Goal: Contribute content: Contribute content

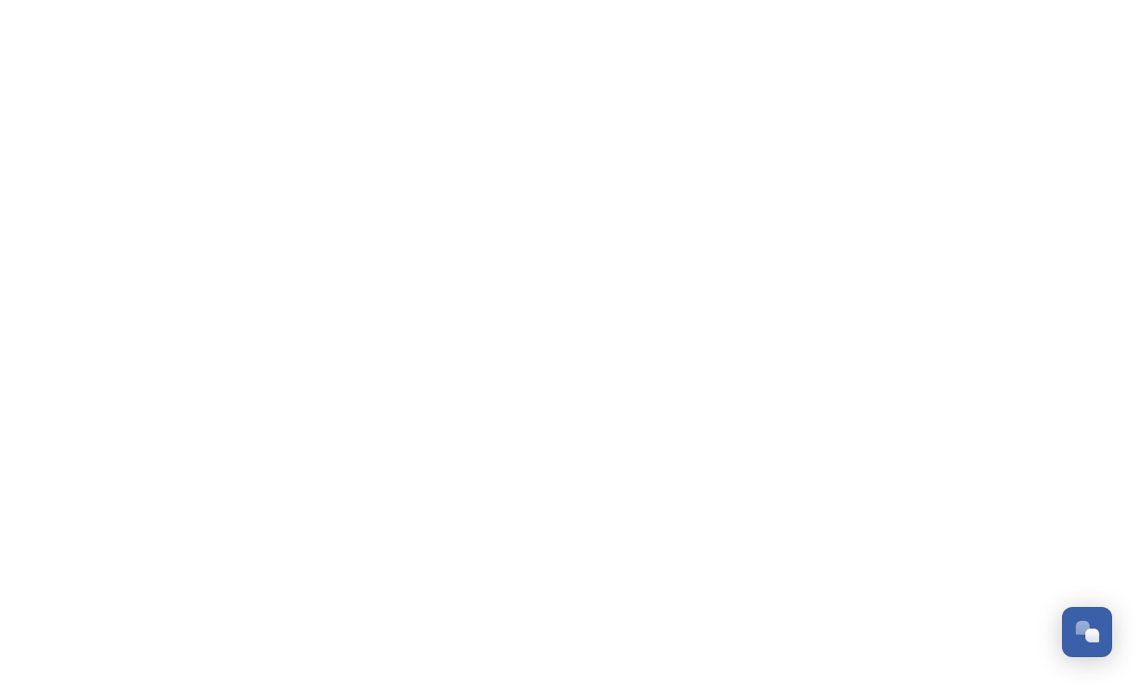
scroll to position [2943, 0]
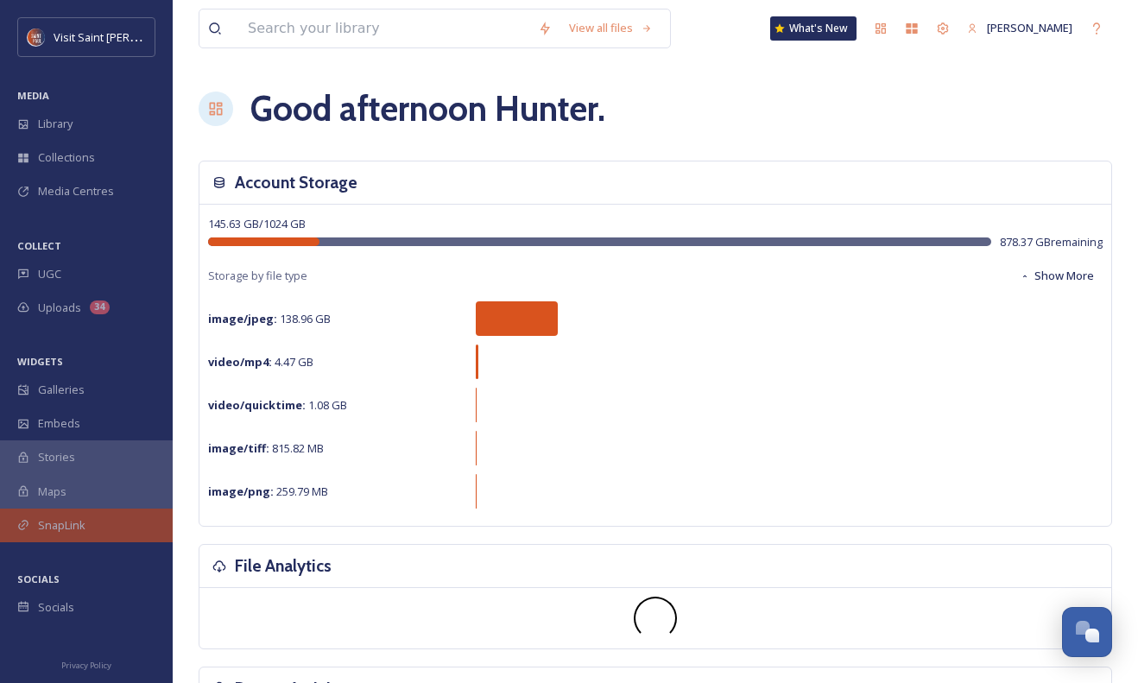
click at [82, 530] on span "SnapLink" at bounding box center [62, 525] width 48 height 16
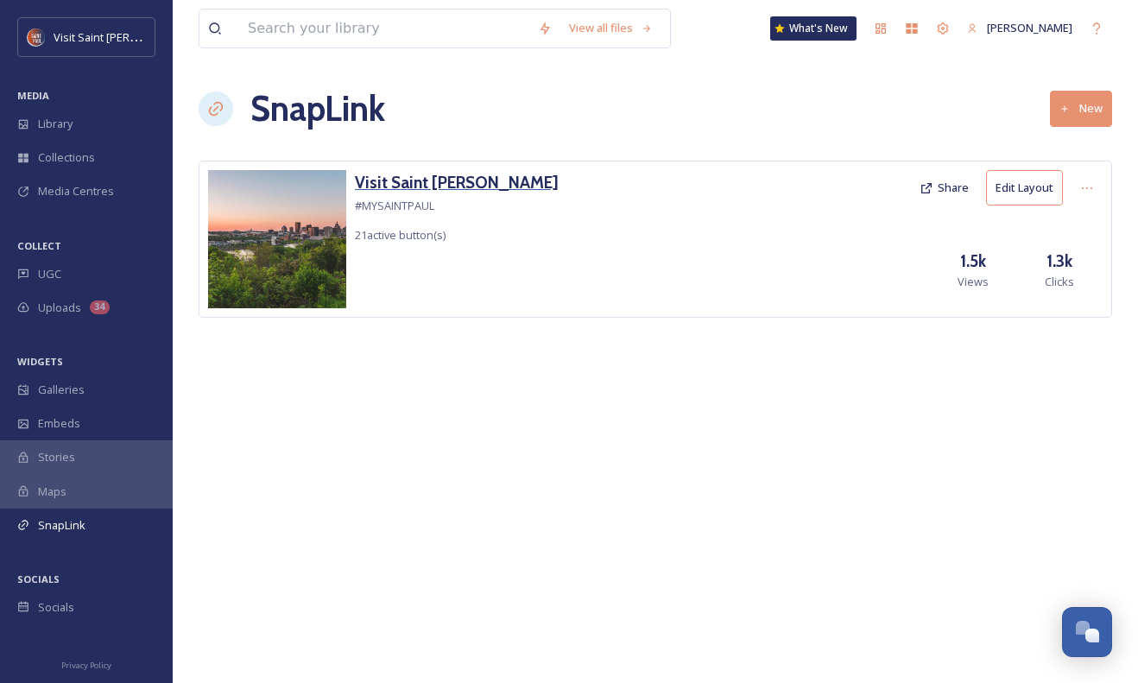
click at [411, 180] on h3 "Visit Saint [PERSON_NAME]" at bounding box center [457, 182] width 204 height 25
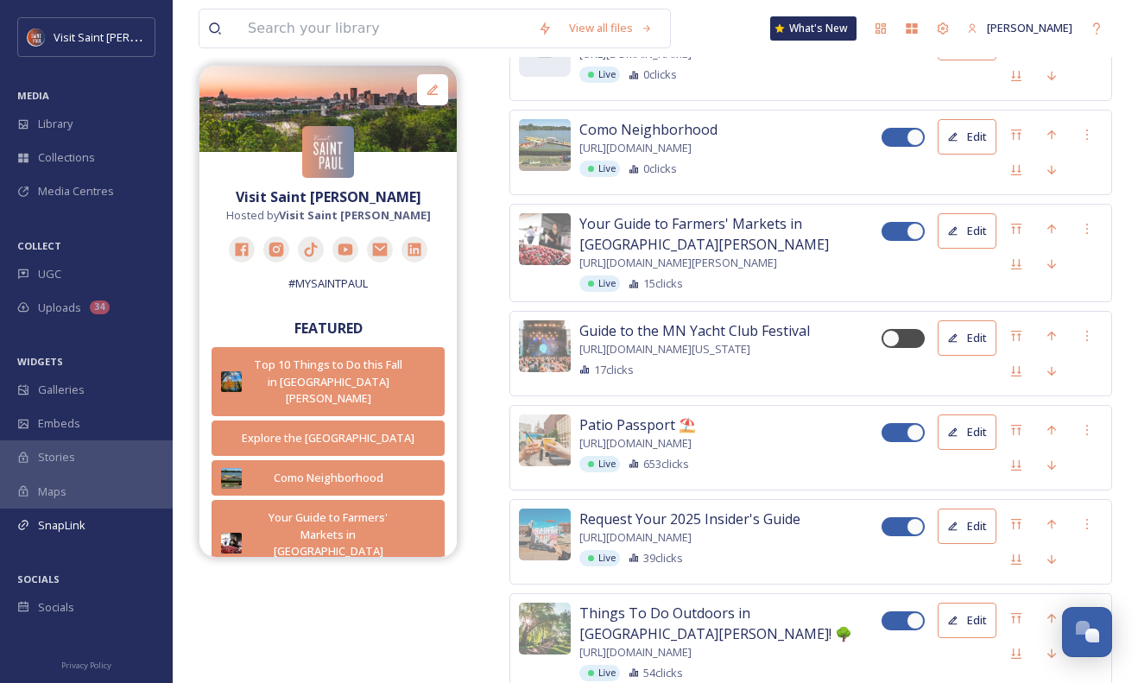
scroll to position [1006, 0]
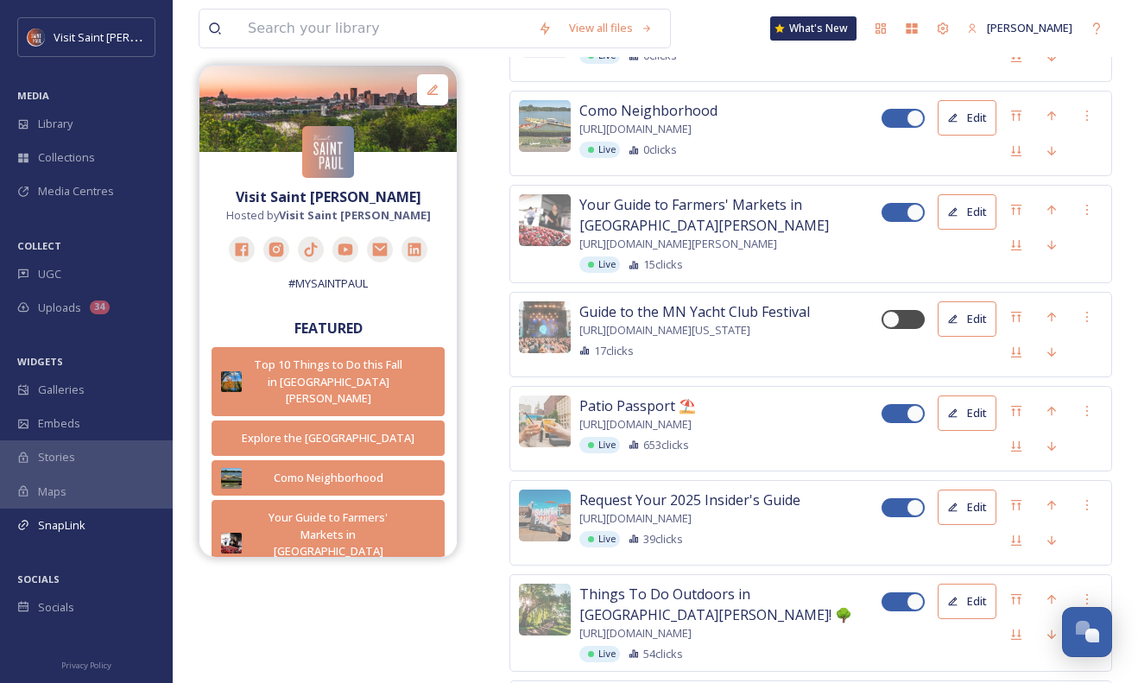
click at [894, 409] on div at bounding box center [895, 413] width 12 height 9
checkbox input "false"
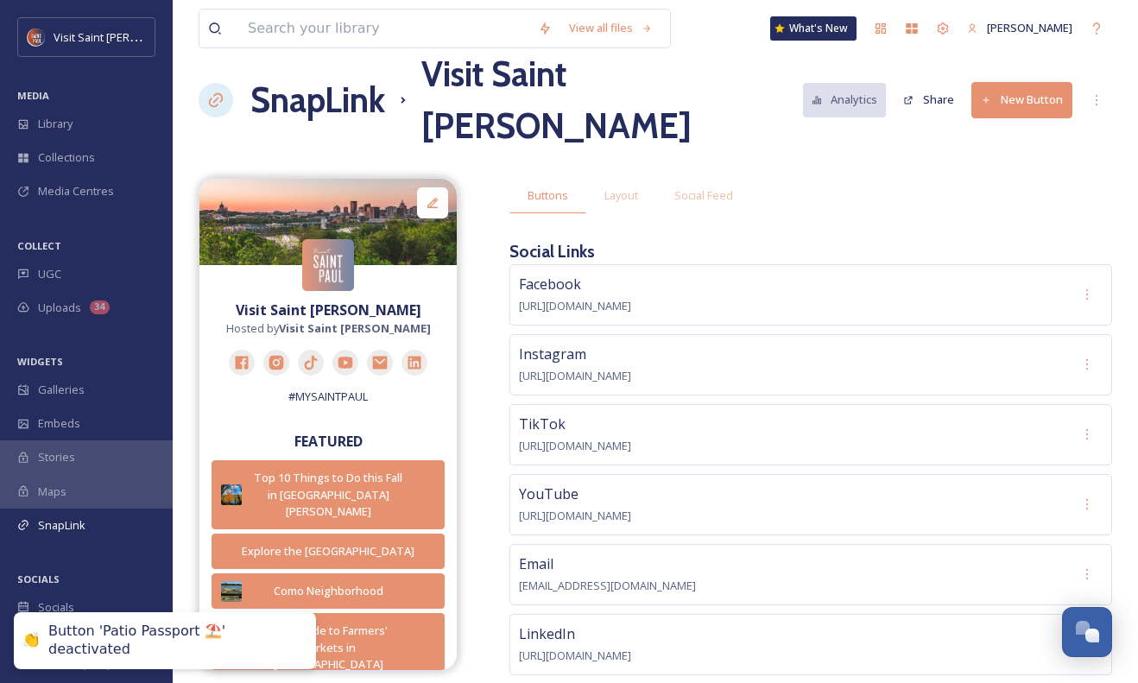
scroll to position [0, 0]
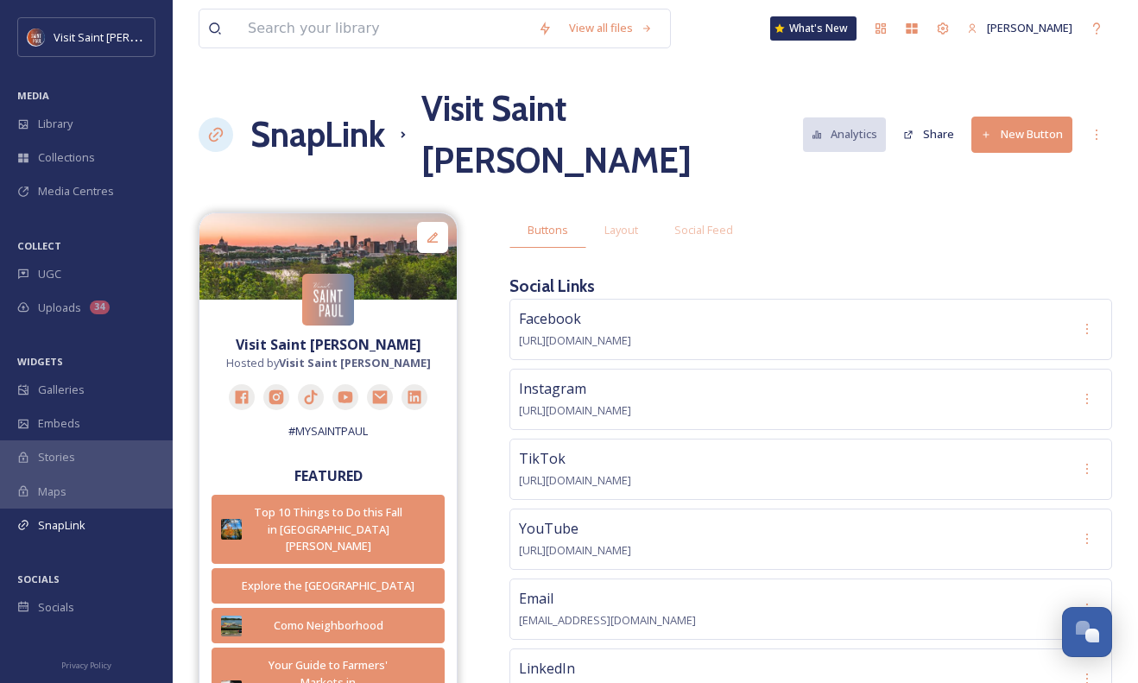
click at [1024, 117] on button "New Button" at bounding box center [1022, 134] width 101 height 35
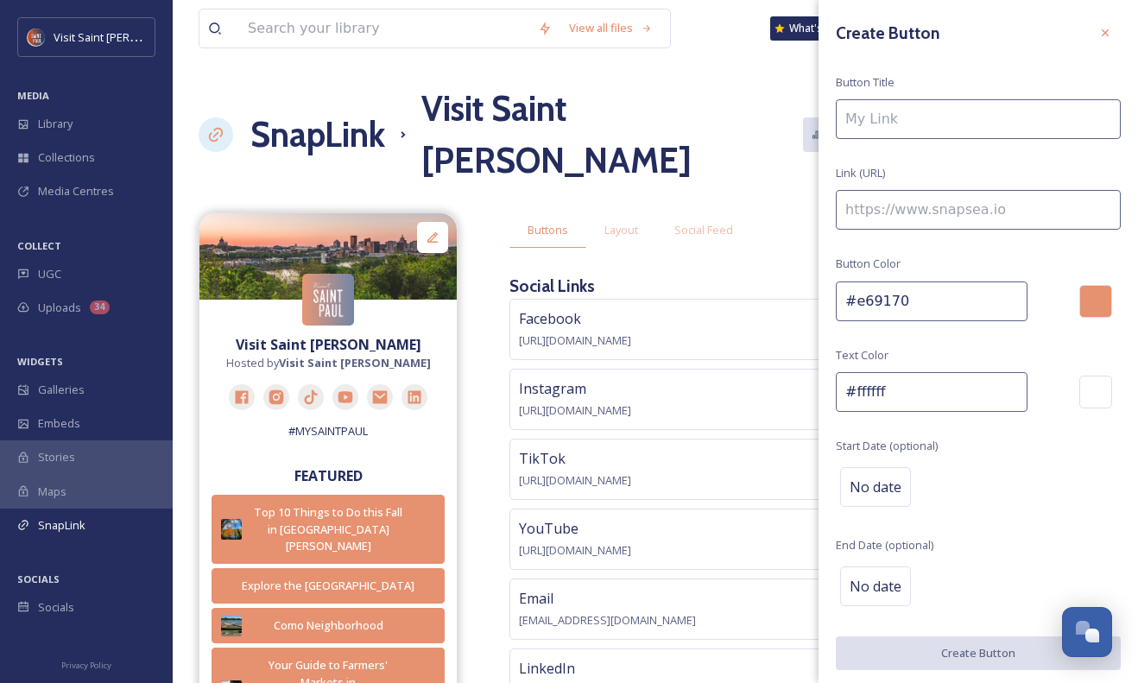
click at [950, 112] on input at bounding box center [978, 119] width 285 height 40
click at [889, 207] on input at bounding box center [978, 210] width 285 height 40
paste input "[URL][DOMAIN_NAME]"
type input "[URL][DOMAIN_NAME]"
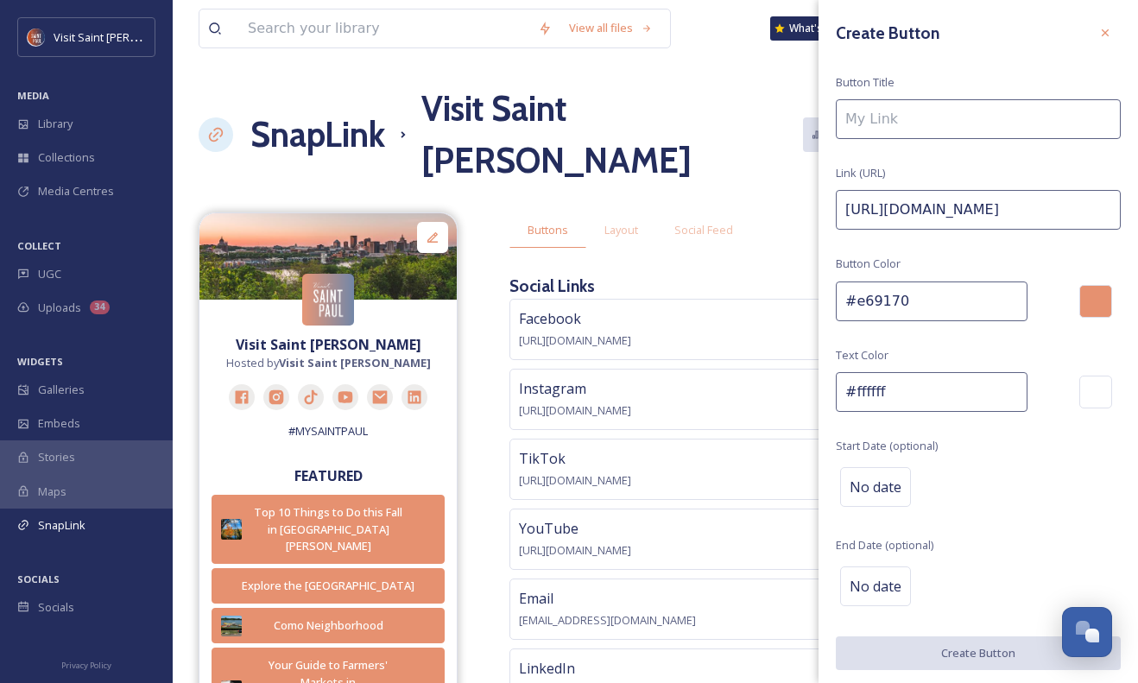
scroll to position [0, 0]
click at [901, 127] on input at bounding box center [978, 119] width 285 height 40
paste input "Wakáŋ Tipi Cave and Wicaḣapi"
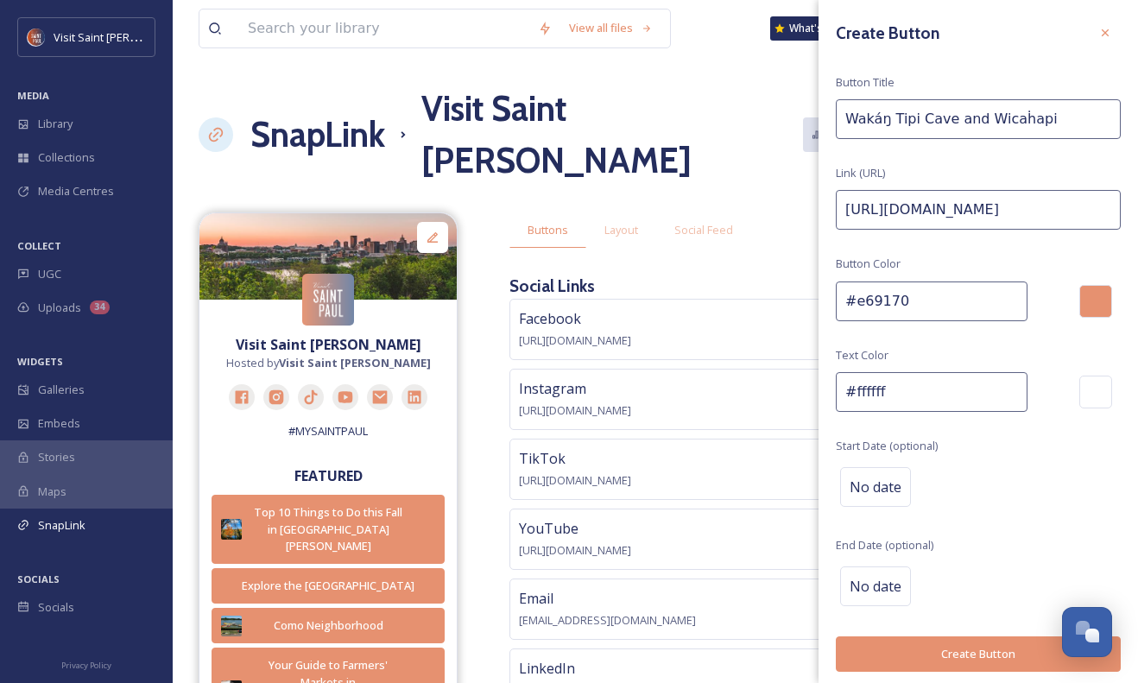
type input "Wakáŋ Tipi Cave and Wicaḣapi"
click at [981, 69] on div "Create Button Button Title Wakáŋ Tipi Cave and Wicaḣapi Link (URL) [URL][DOMAI…" at bounding box center [979, 344] width 320 height 689
click at [955, 660] on button "Create Button" at bounding box center [978, 654] width 285 height 35
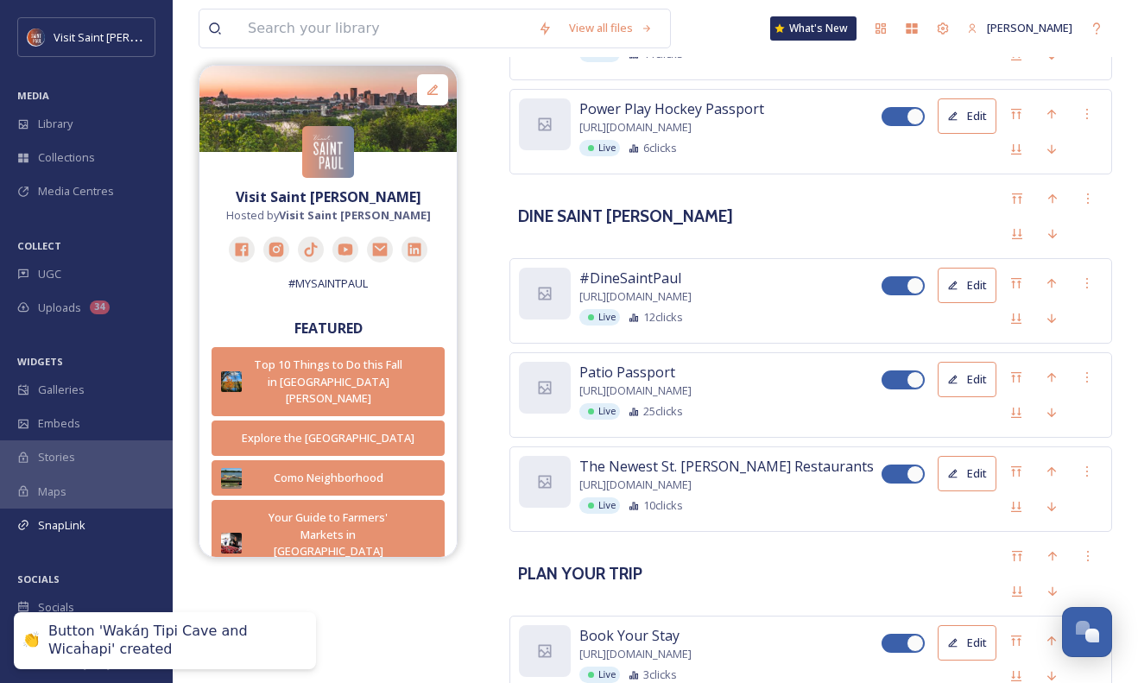
scroll to position [2772, 0]
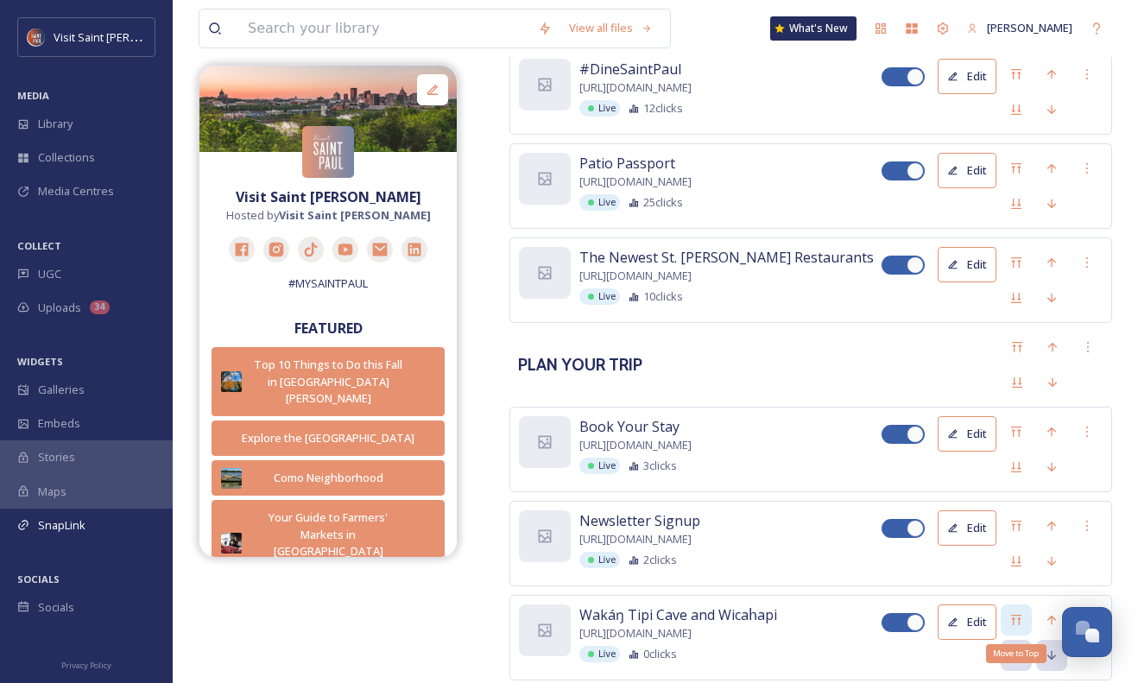
click at [1015, 613] on icon at bounding box center [1017, 620] width 14 height 14
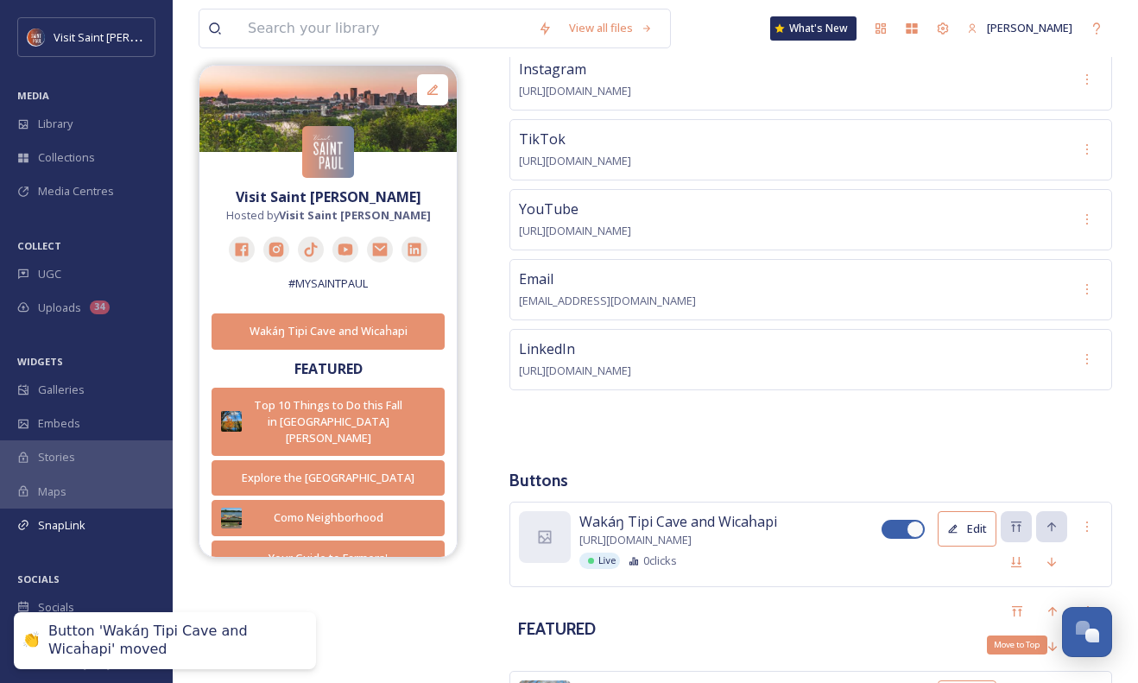
scroll to position [411, 0]
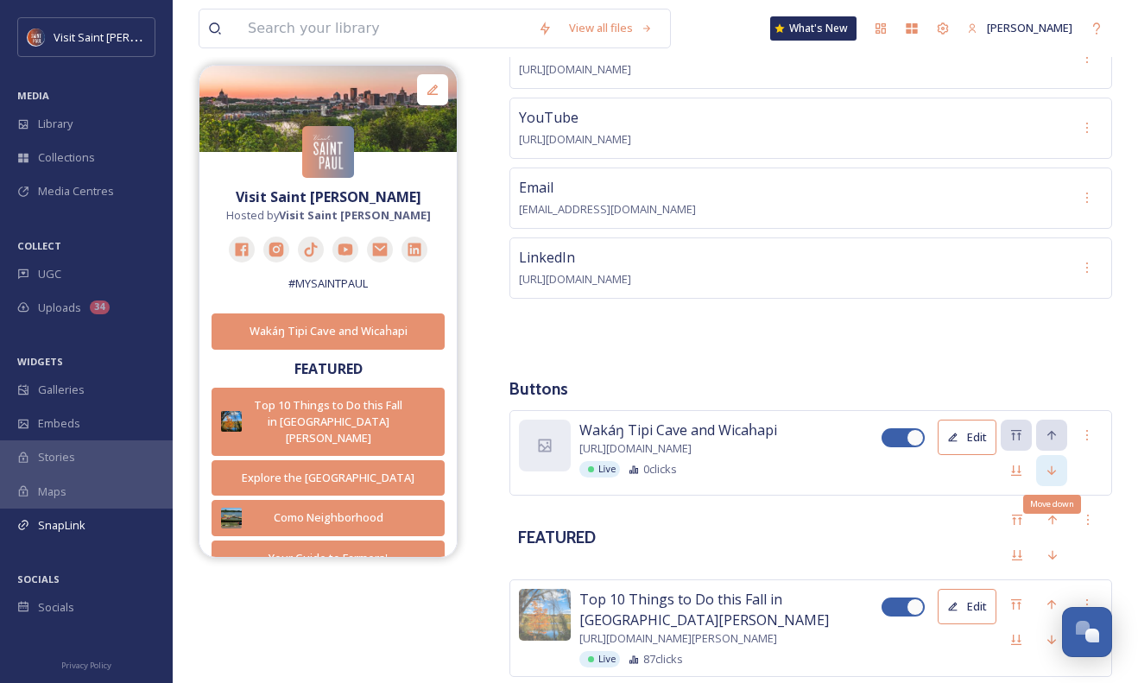
click at [1055, 464] on icon at bounding box center [1052, 471] width 14 height 14
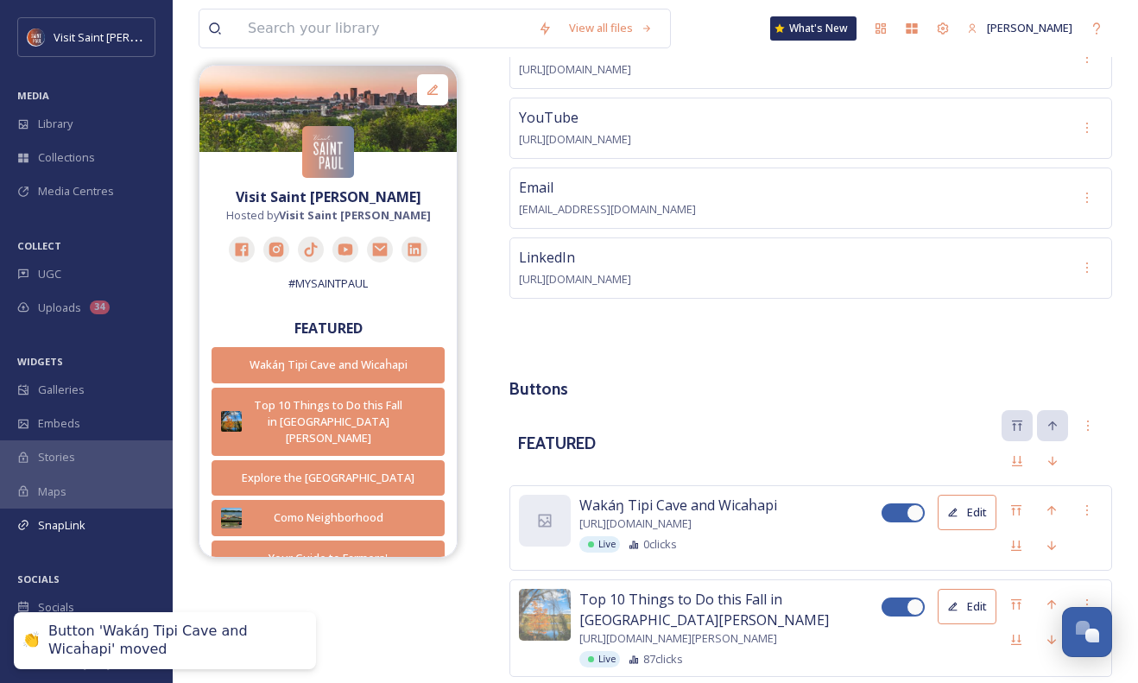
click at [981, 495] on button "Edit" at bounding box center [967, 512] width 59 height 35
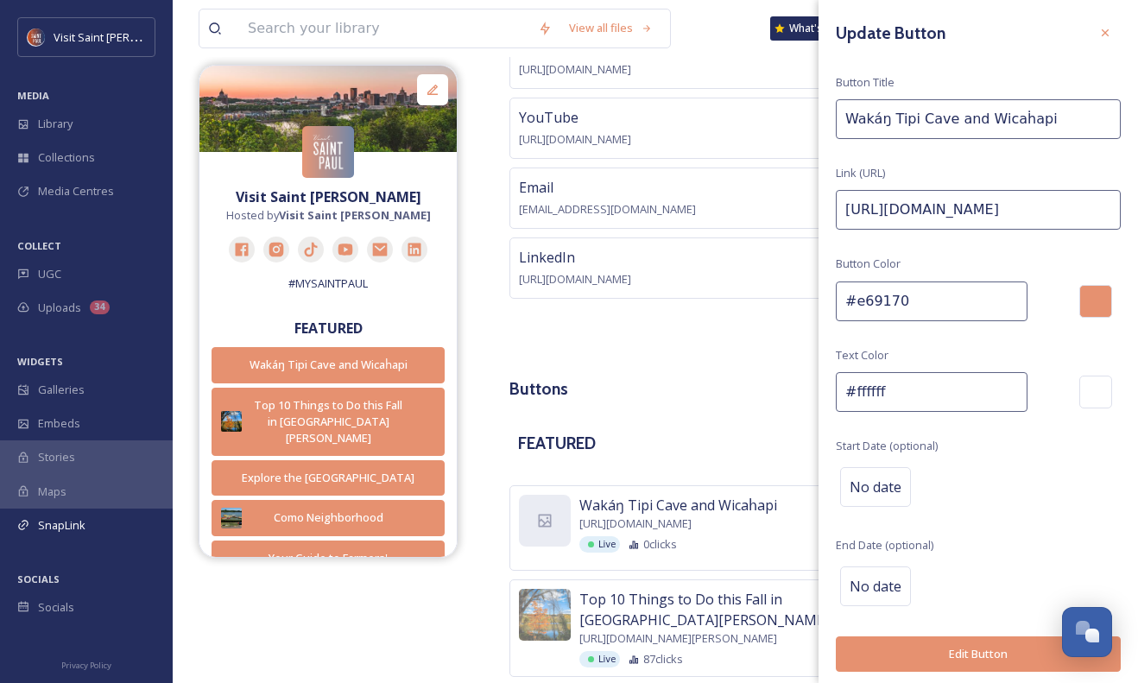
scroll to position [2, 0]
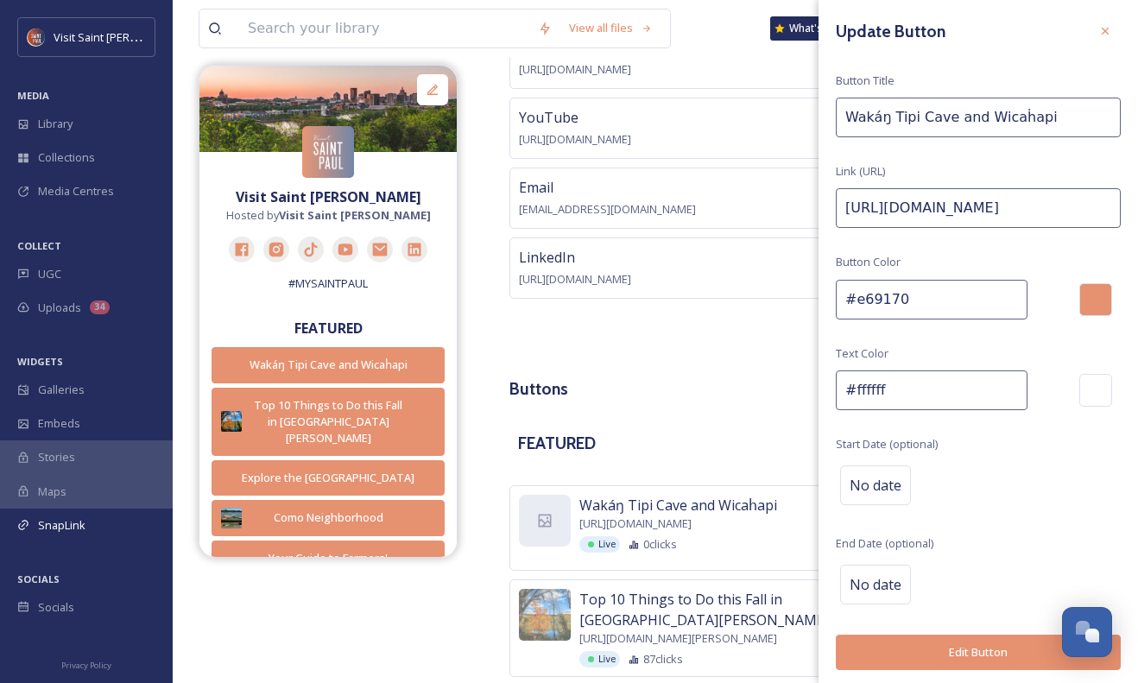
drag, startPoint x: 970, startPoint y: 641, endPoint x: 797, endPoint y: 615, distance: 174.7
click at [960, 640] on button "Edit Button" at bounding box center [978, 652] width 285 height 35
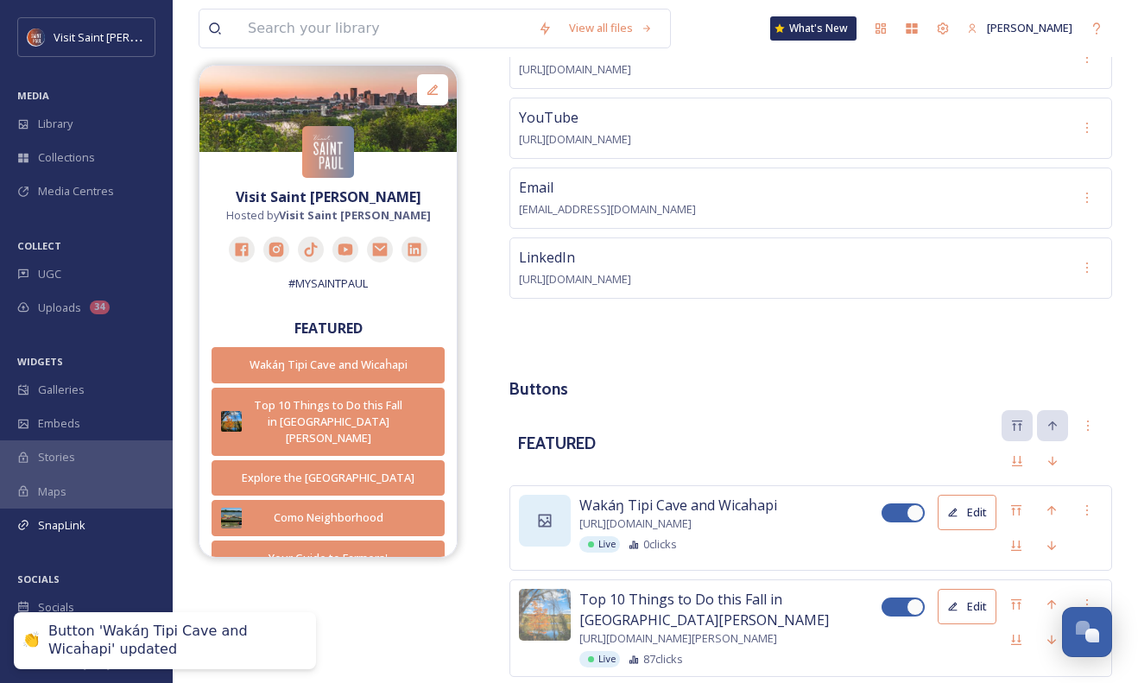
click at [536, 512] on icon at bounding box center [544, 520] width 17 height 17
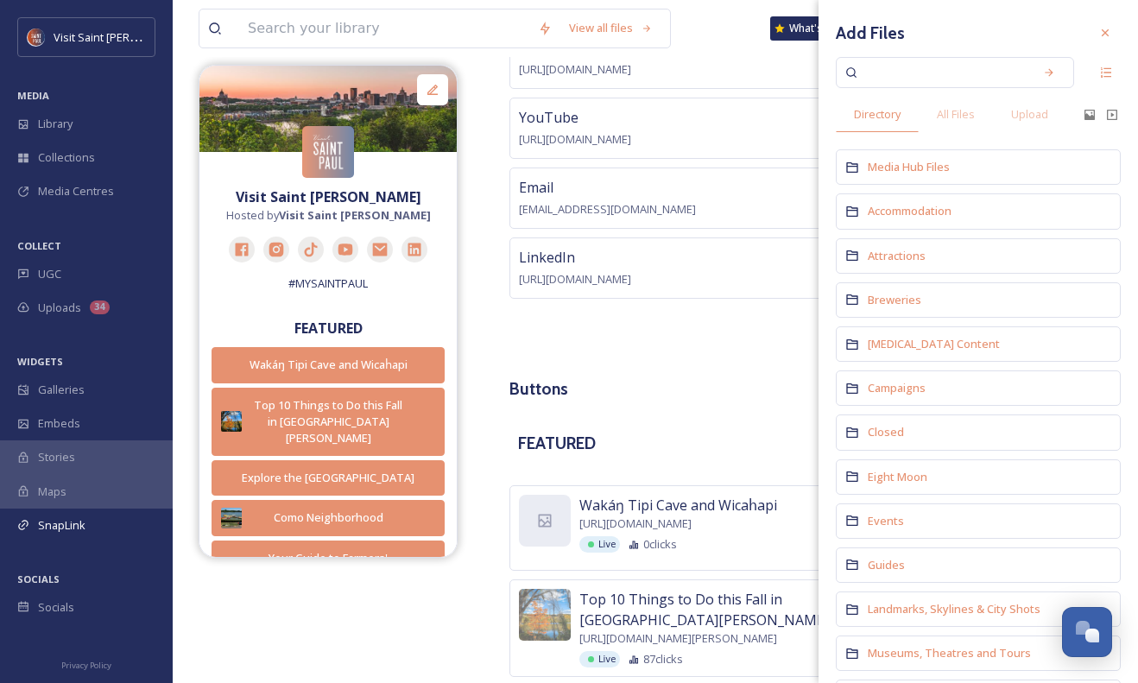
click at [935, 75] on input at bounding box center [943, 73] width 163 height 38
type input "indian mounds"
type input "indian mo"
click at [961, 610] on span "Landmarks, Skylines & City Shots" at bounding box center [954, 609] width 173 height 16
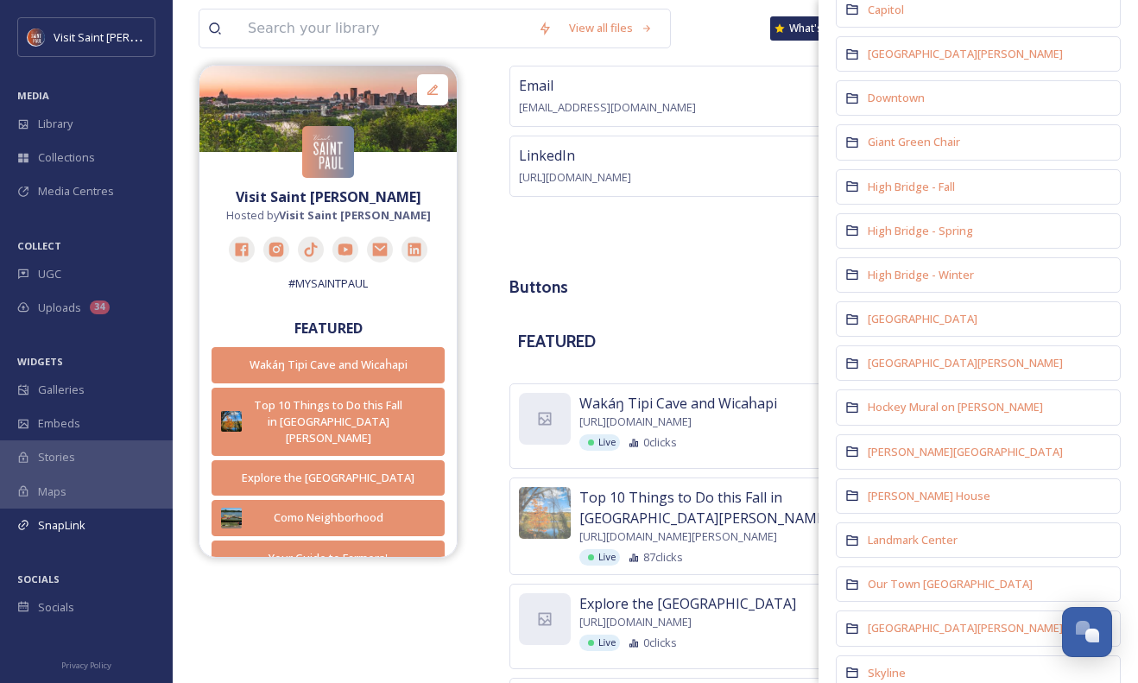
scroll to position [0, 0]
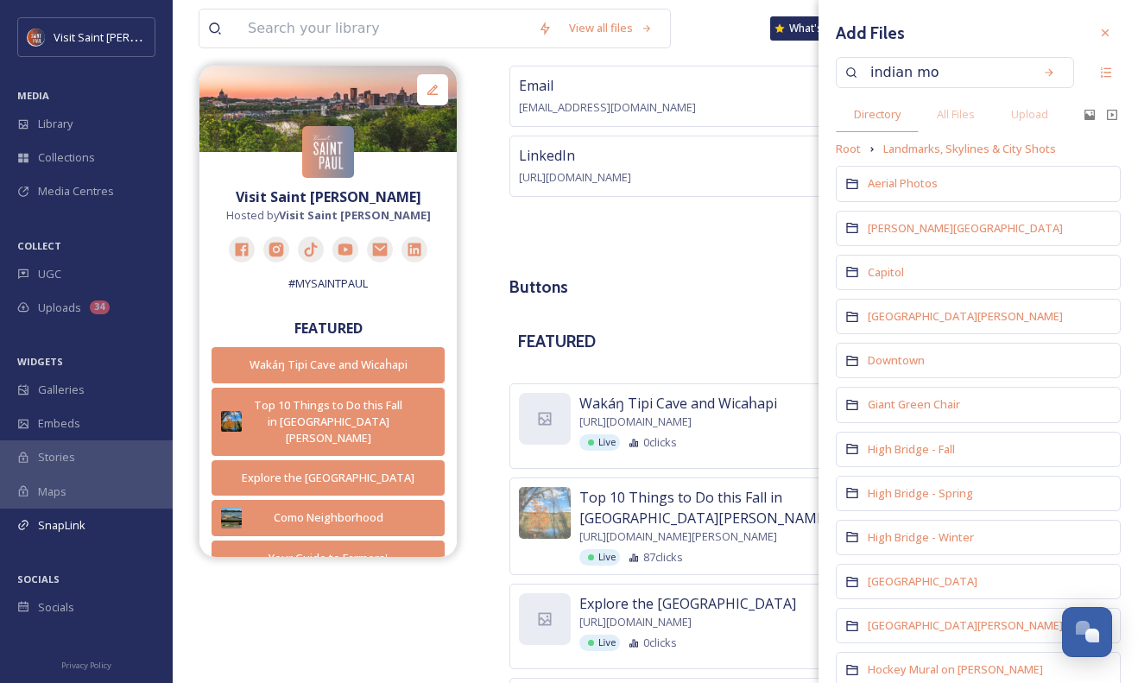
click at [857, 151] on span "Root" at bounding box center [848, 149] width 25 height 16
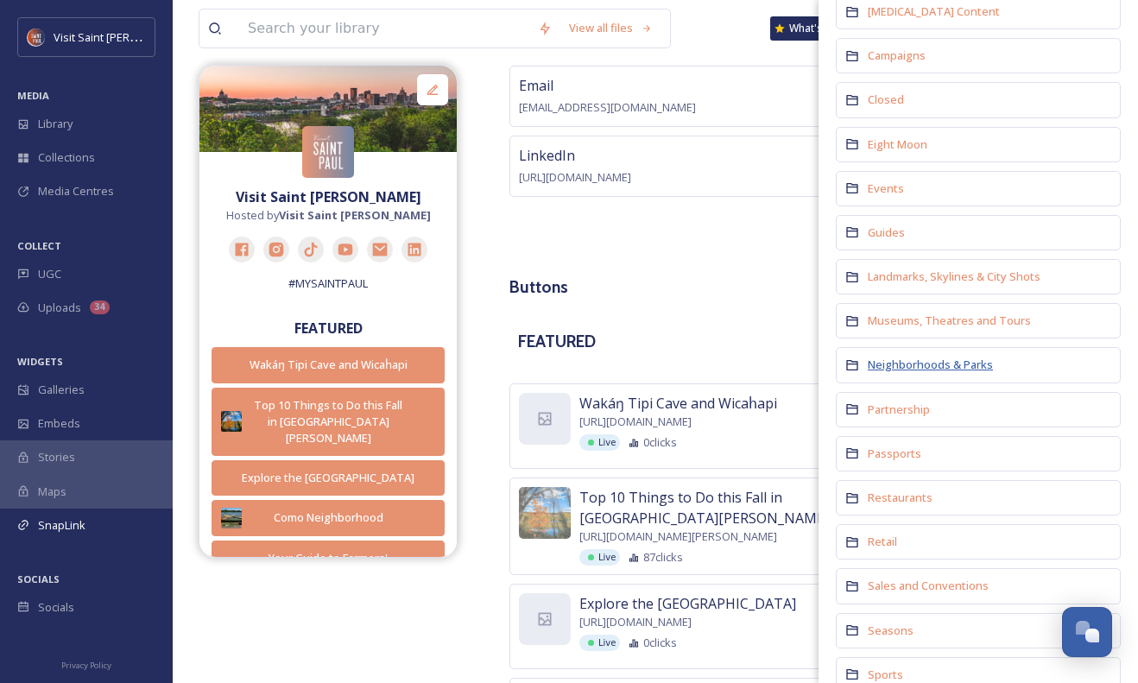
scroll to position [334, 0]
click at [916, 359] on span "Neighborhoods & Parks" at bounding box center [930, 363] width 125 height 16
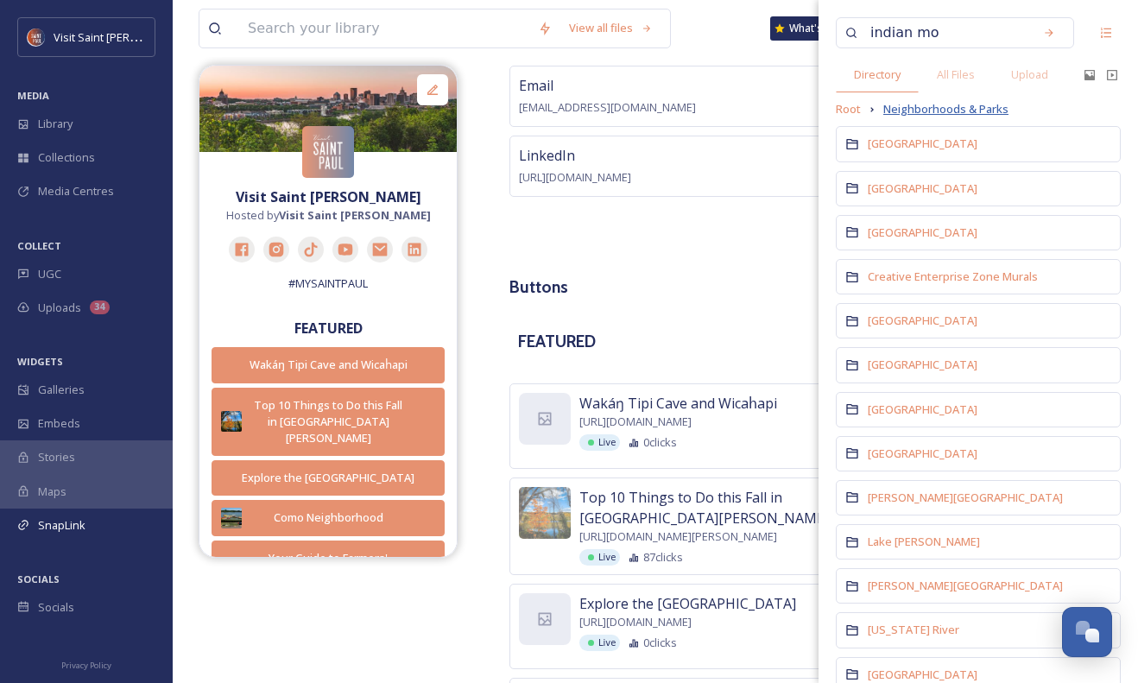
scroll to position [0, 0]
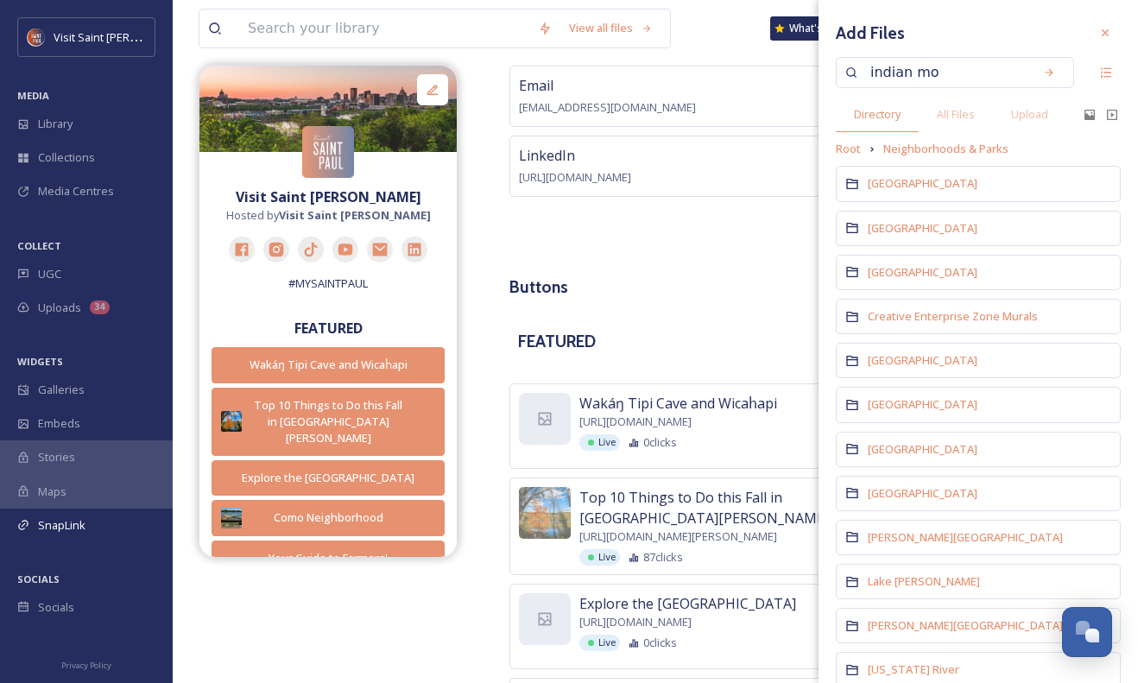
click at [850, 149] on span "Root" at bounding box center [848, 149] width 25 height 16
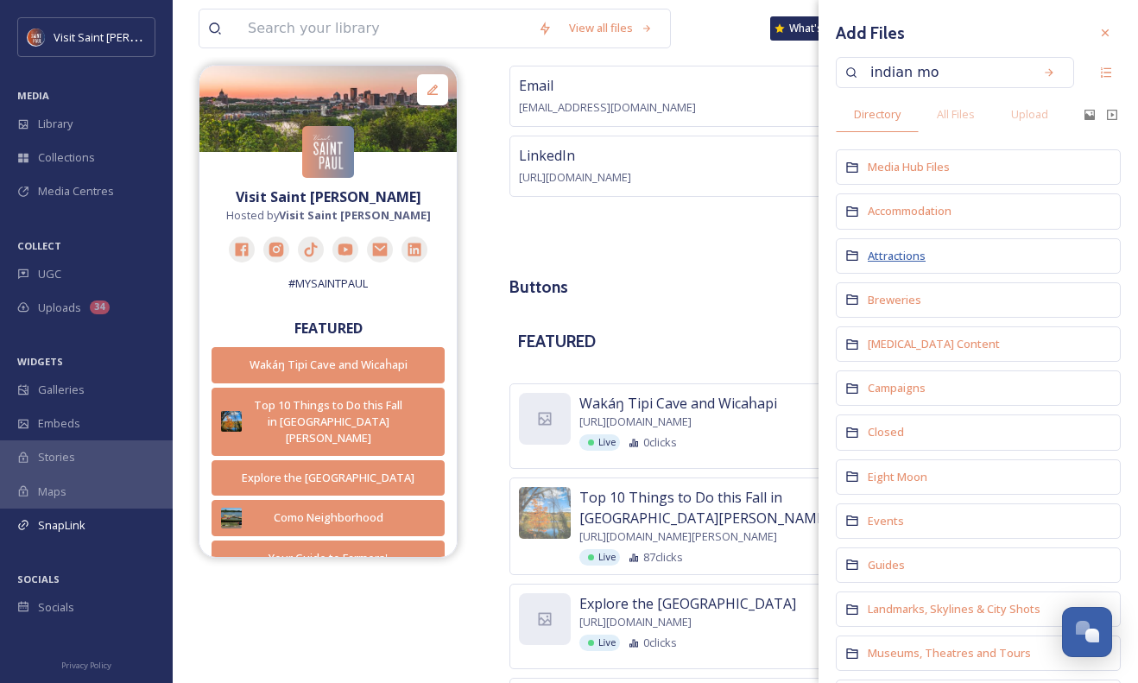
click at [899, 253] on span "Attractions" at bounding box center [897, 256] width 58 height 16
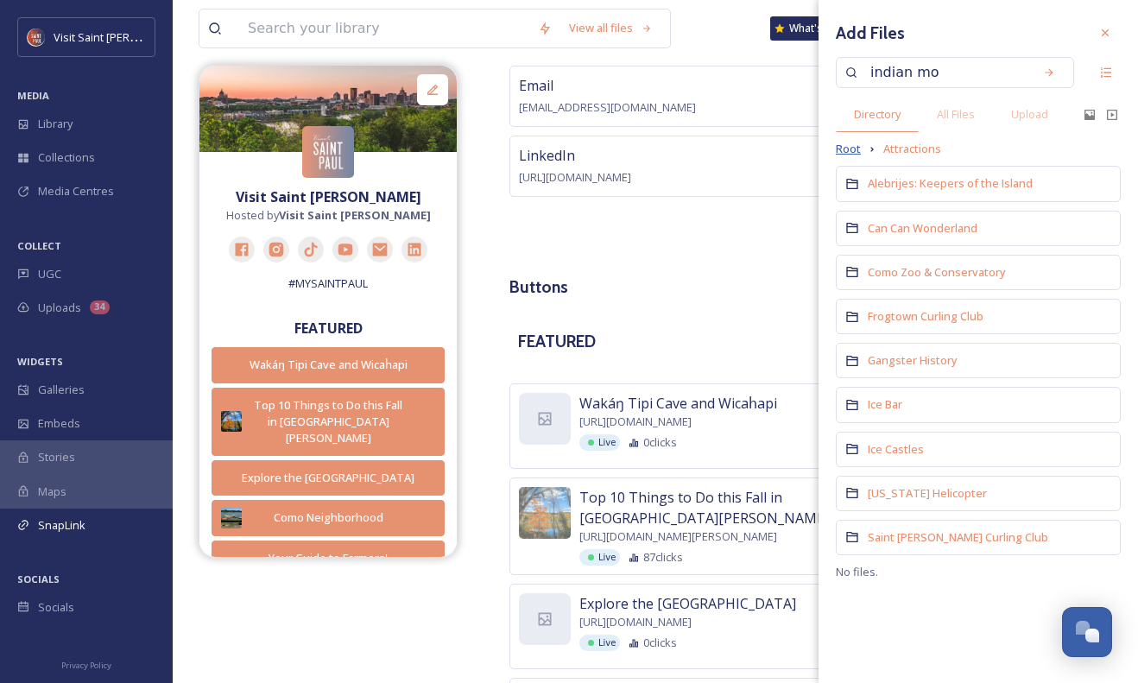
click at [859, 151] on span "Root" at bounding box center [848, 149] width 25 height 16
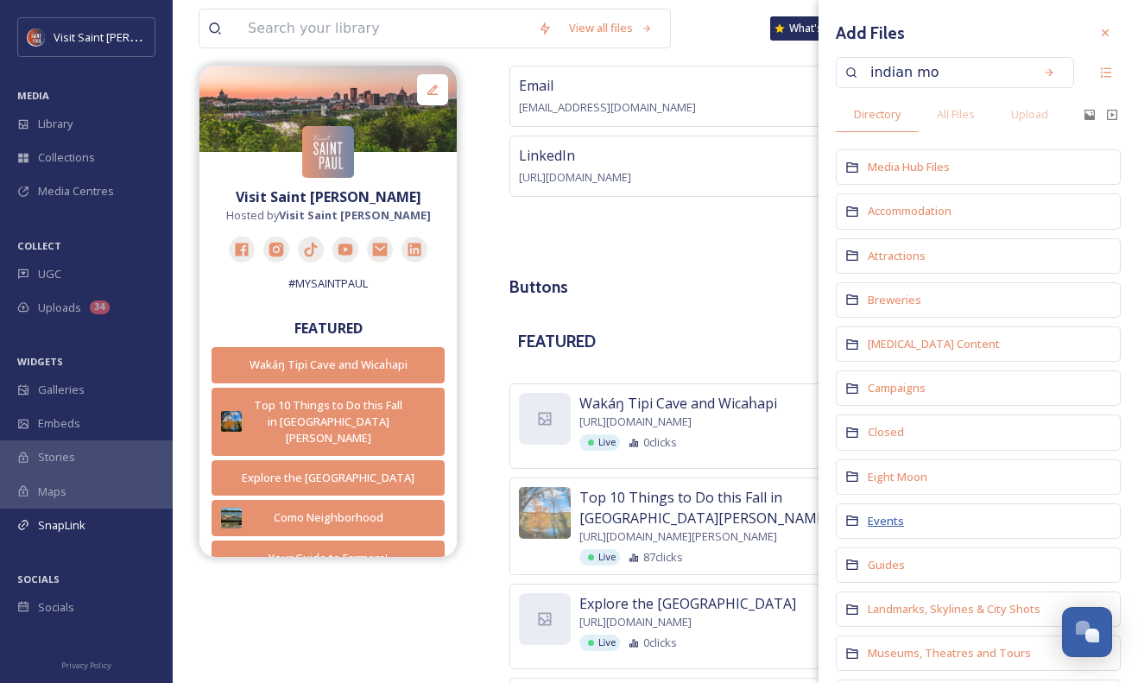
click at [880, 525] on span "Events" at bounding box center [886, 521] width 36 height 16
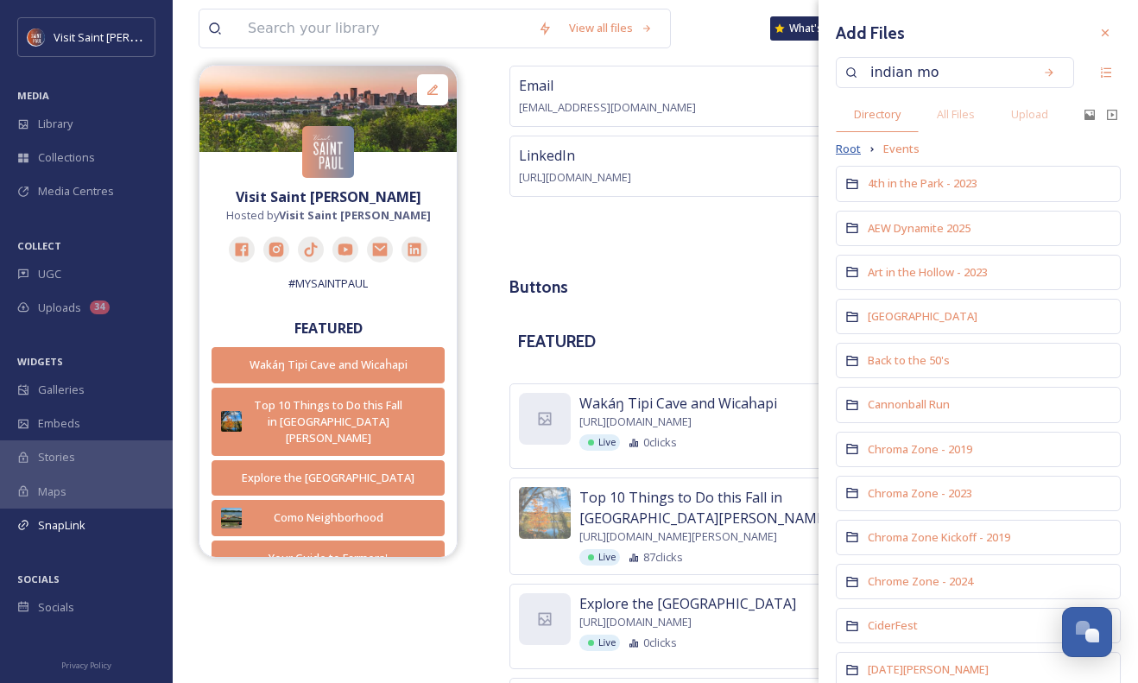
click at [852, 146] on span "Root" at bounding box center [848, 149] width 25 height 16
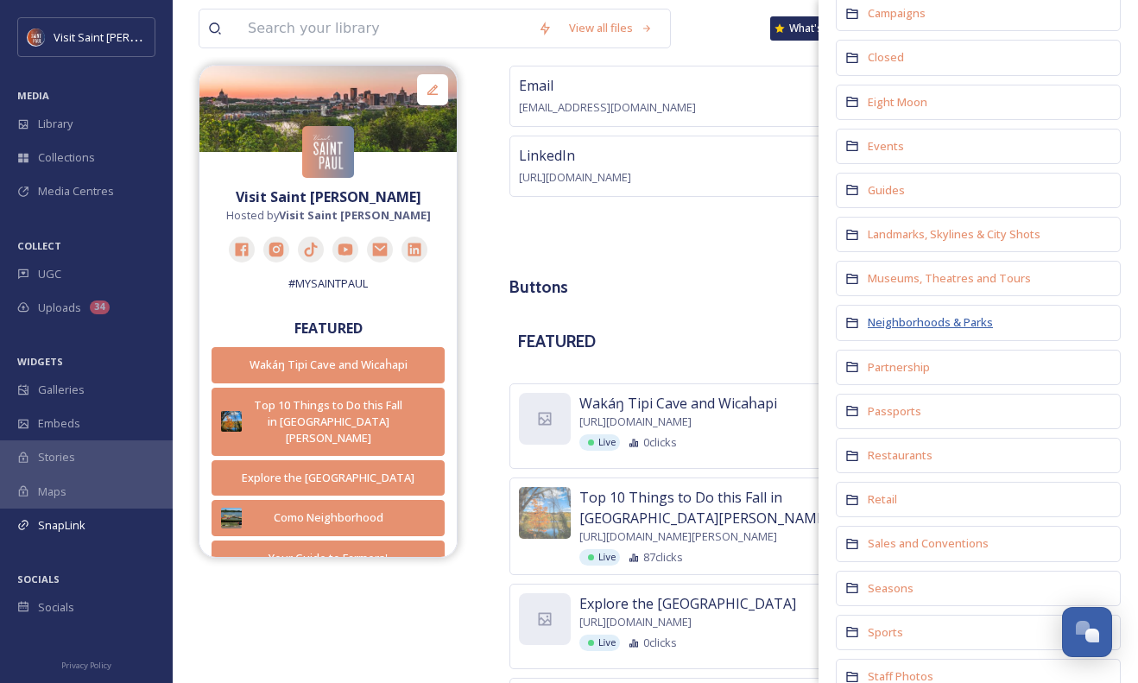
scroll to position [383, 0]
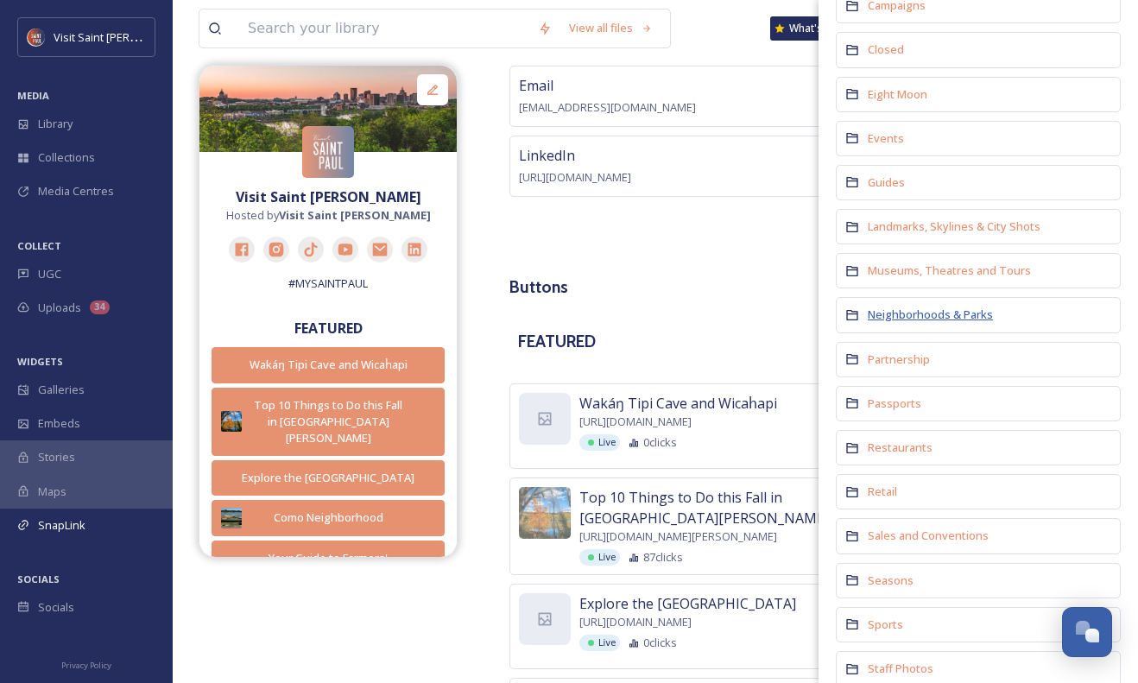
click at [908, 320] on span "Neighborhoods & Parks" at bounding box center [930, 315] width 125 height 16
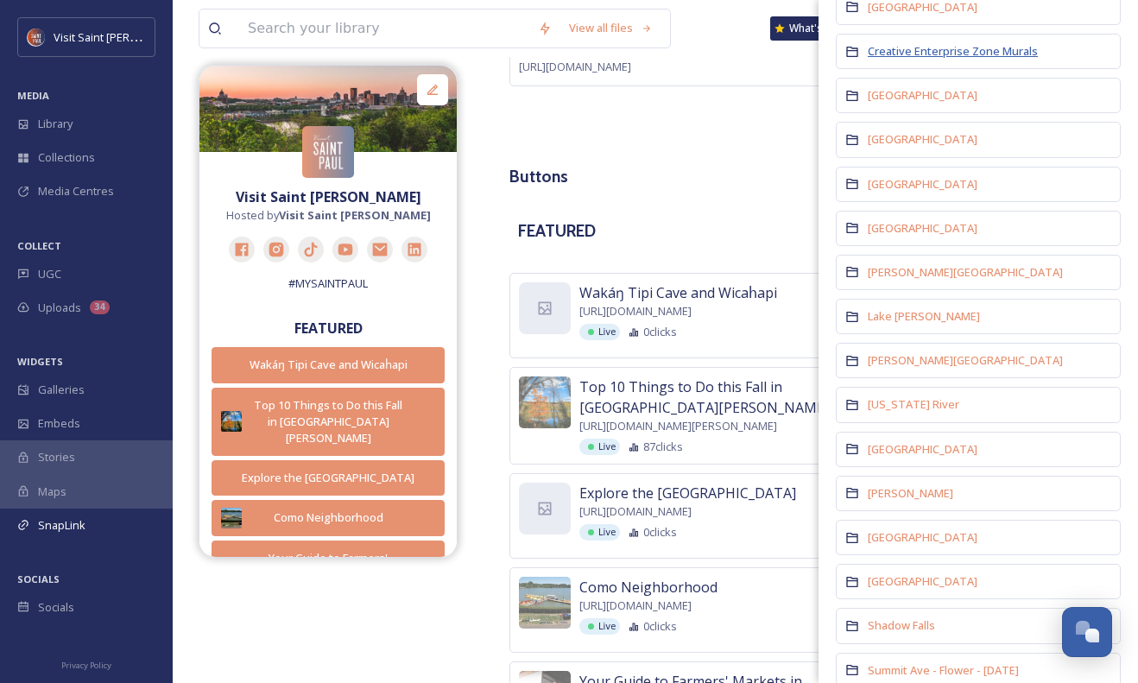
scroll to position [0, 0]
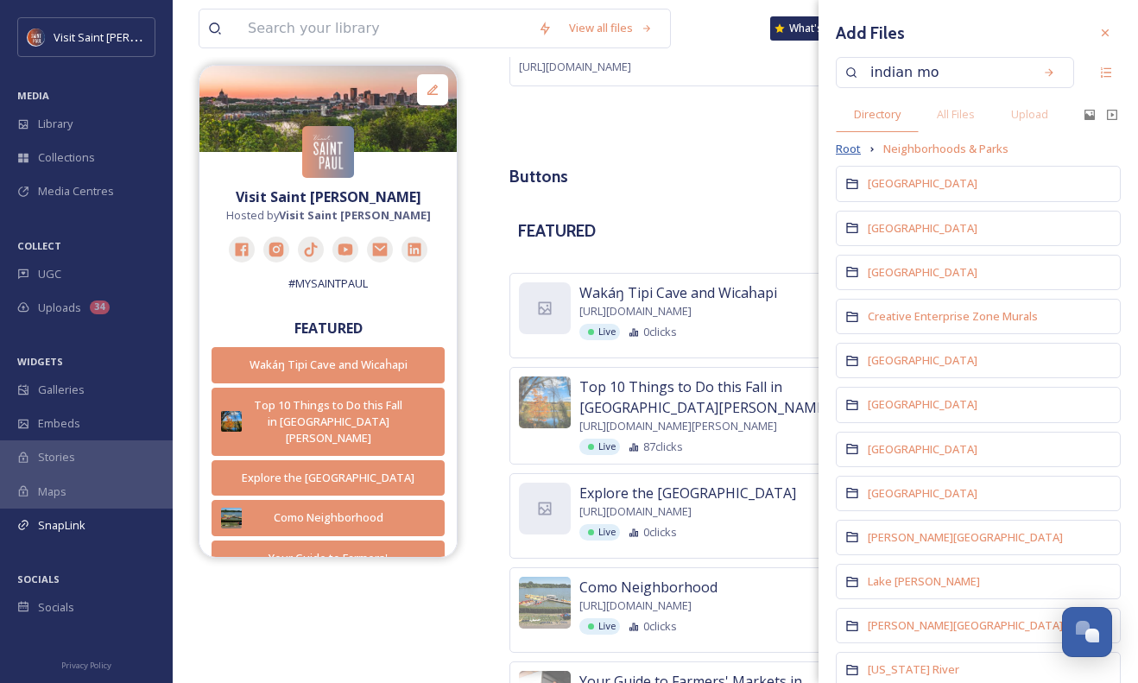
click at [855, 151] on span "Root" at bounding box center [848, 149] width 25 height 16
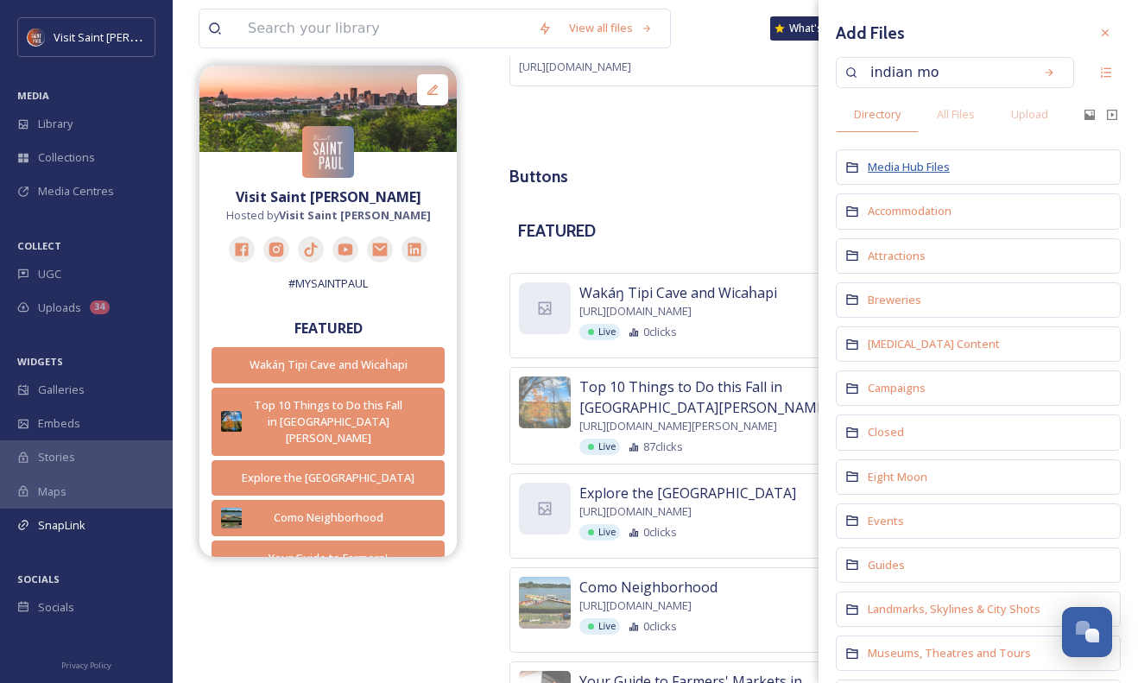
click at [888, 171] on span "Media Hub Files" at bounding box center [909, 167] width 82 height 16
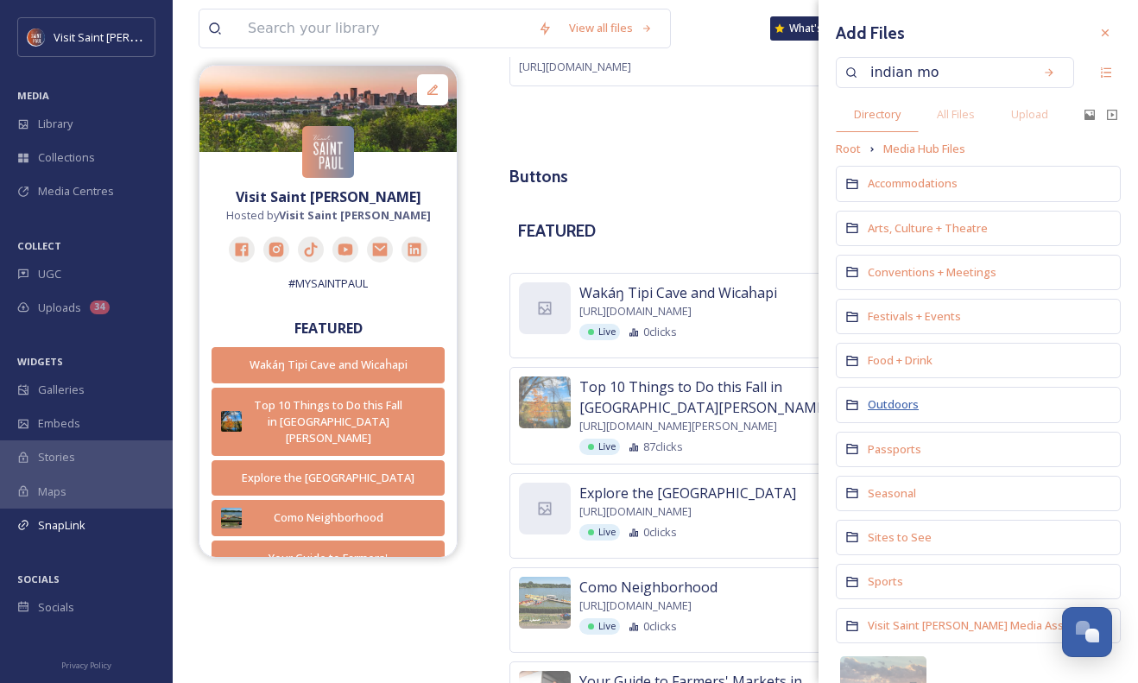
click at [895, 409] on span "Outdoors" at bounding box center [893, 404] width 51 height 16
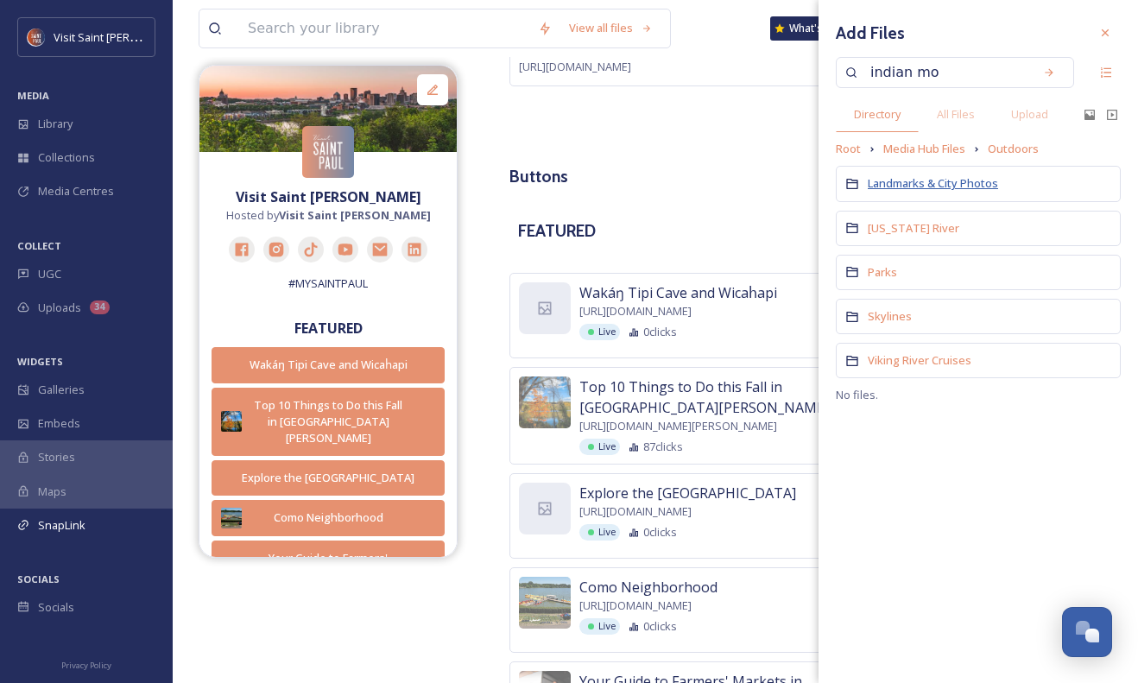
drag, startPoint x: 914, startPoint y: 171, endPoint x: 911, endPoint y: 181, distance: 9.8
click at [911, 180] on div "Landmarks & City Photos" at bounding box center [978, 183] width 285 height 35
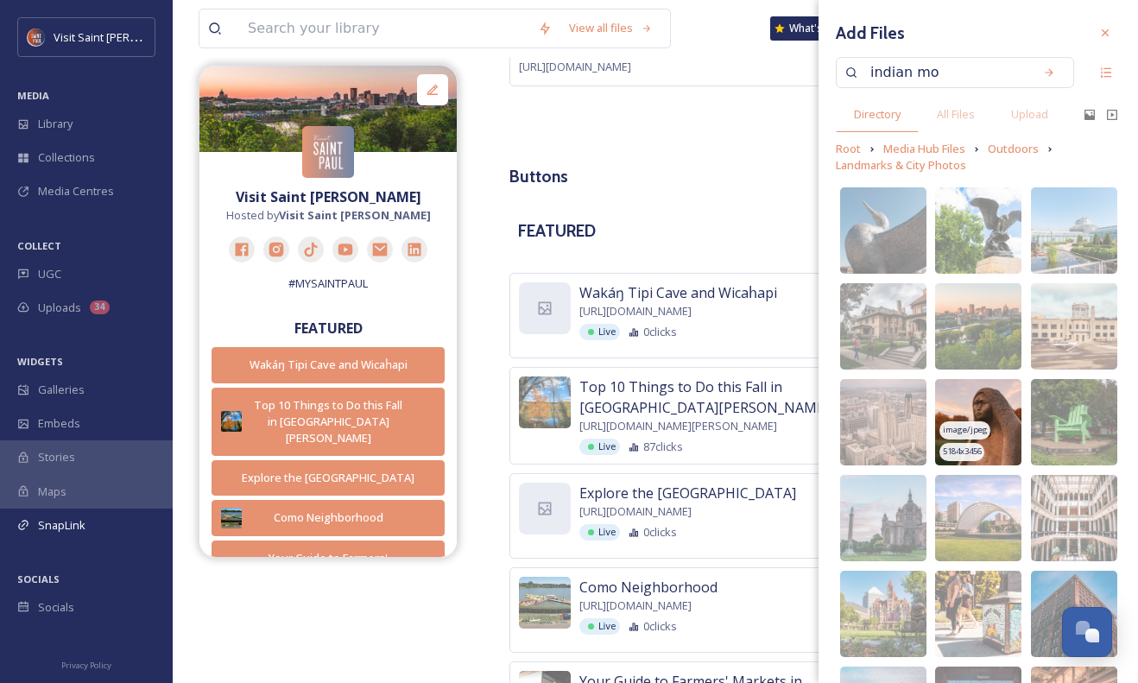
click at [978, 426] on span "image/jpeg" at bounding box center [965, 430] width 45 height 12
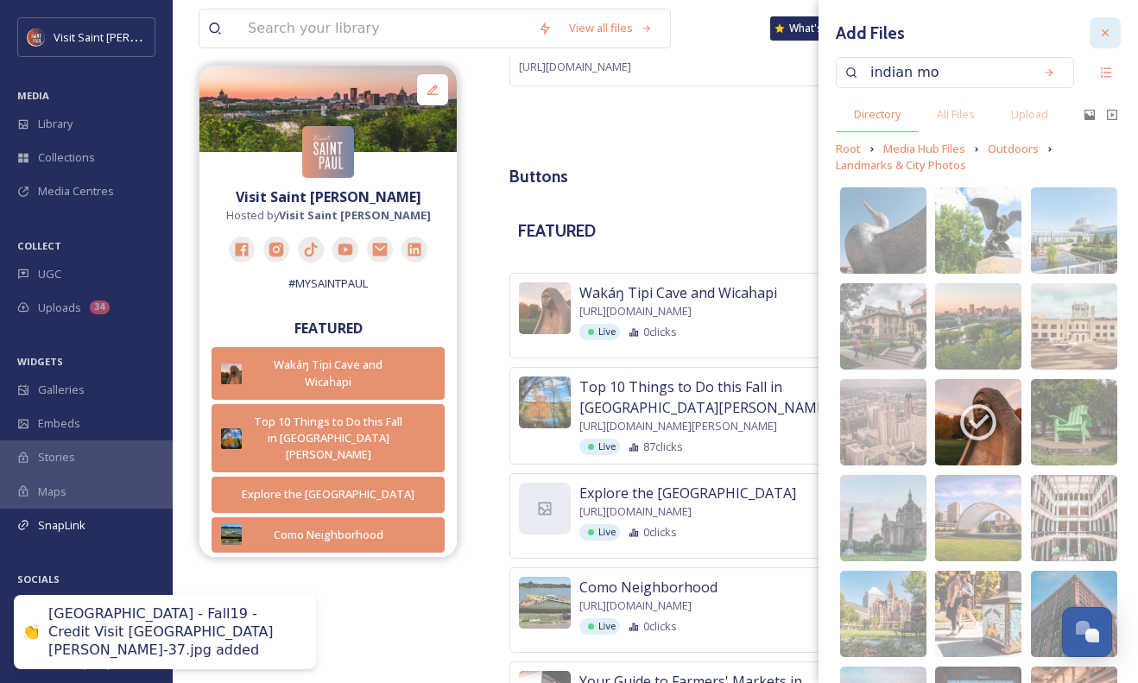
click at [1101, 29] on icon at bounding box center [1106, 33] width 14 height 14
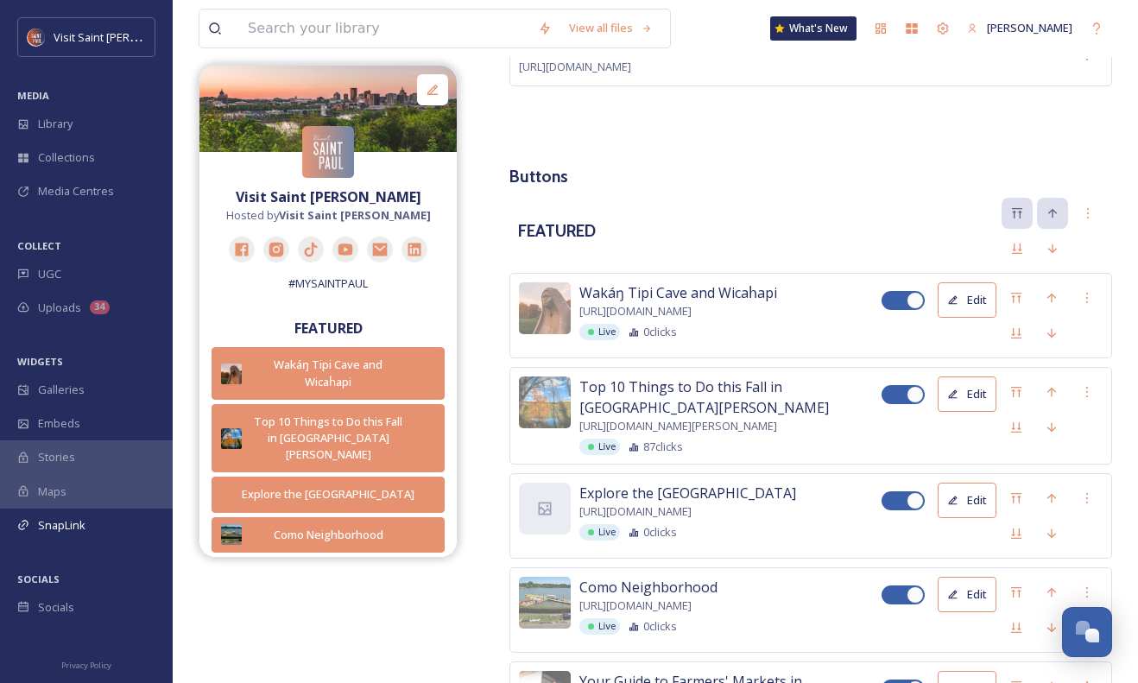
click at [812, 198] on div "FEATURED" at bounding box center [811, 231] width 603 height 67
